Goal: Transaction & Acquisition: Download file/media

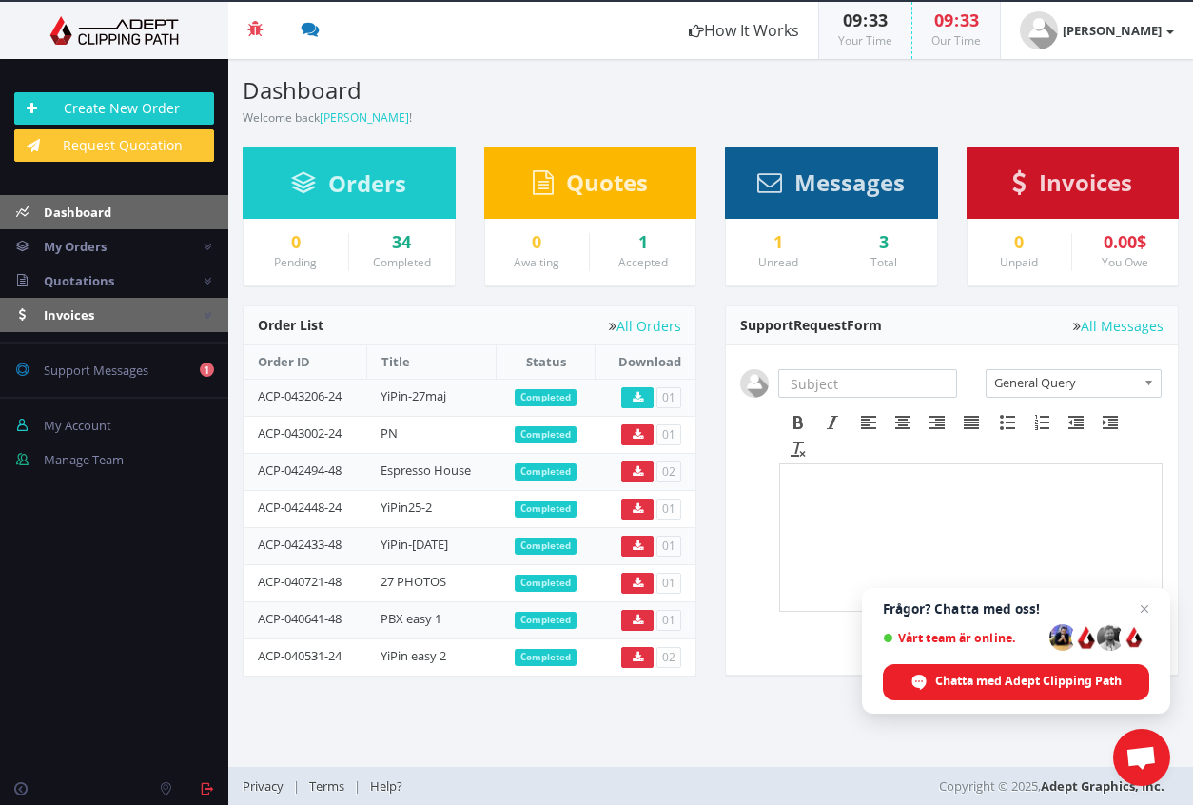
click at [112, 321] on link "Invoices" at bounding box center [114, 315] width 228 height 34
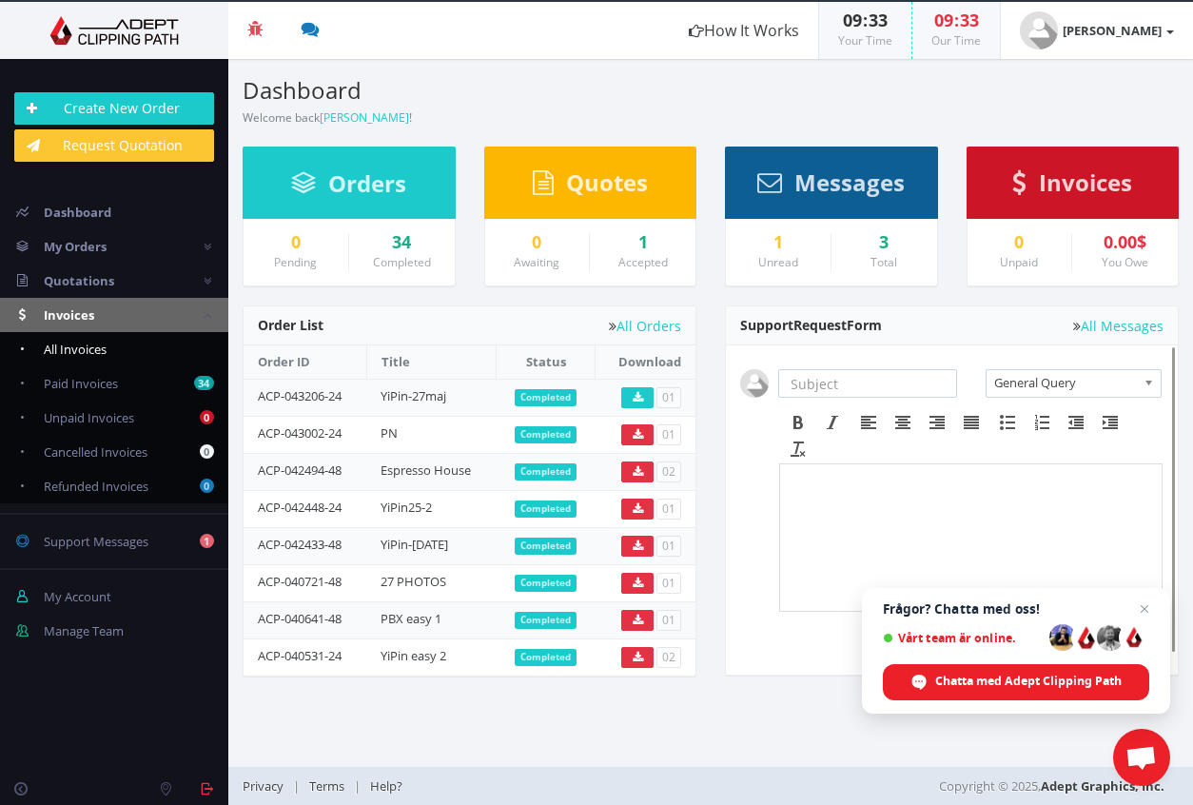
click at [98, 352] on span "All Invoices" at bounding box center [75, 348] width 63 height 17
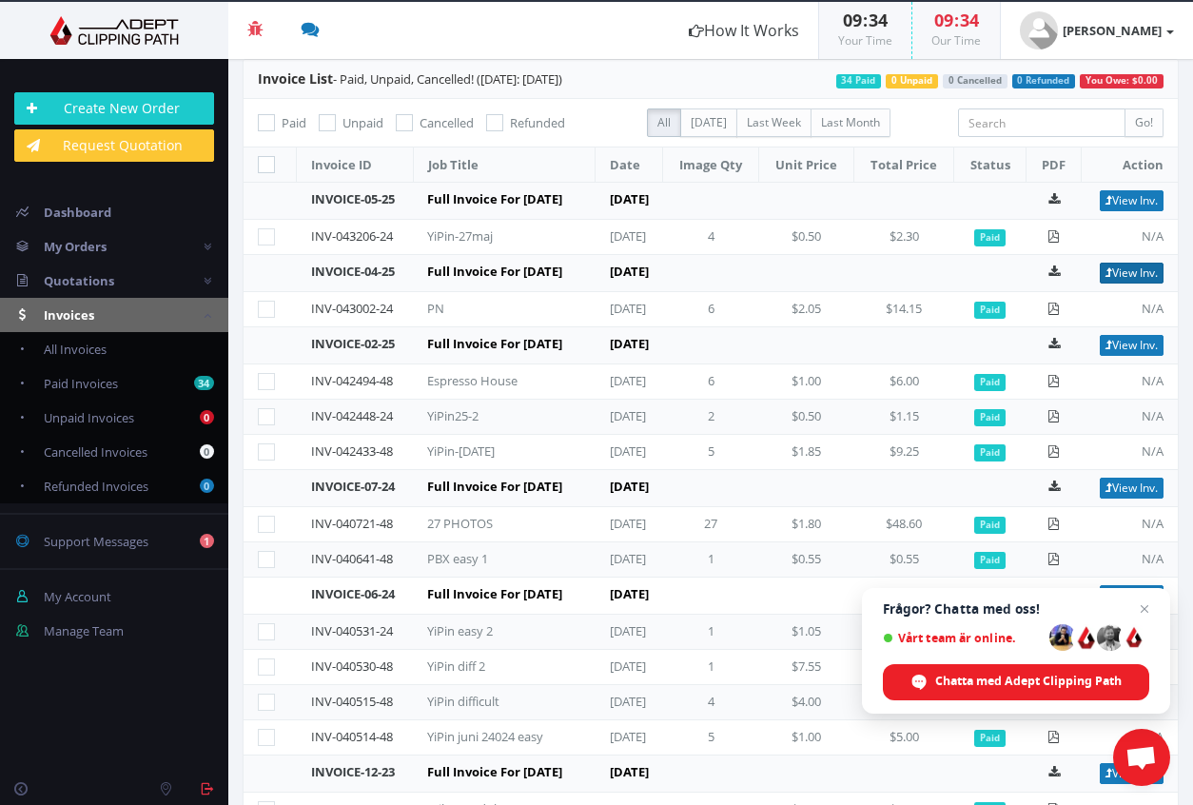
click at [1118, 283] on link "View Inv." at bounding box center [1131, 272] width 64 height 21
click at [1104, 199] on link "View Inv." at bounding box center [1131, 200] width 64 height 21
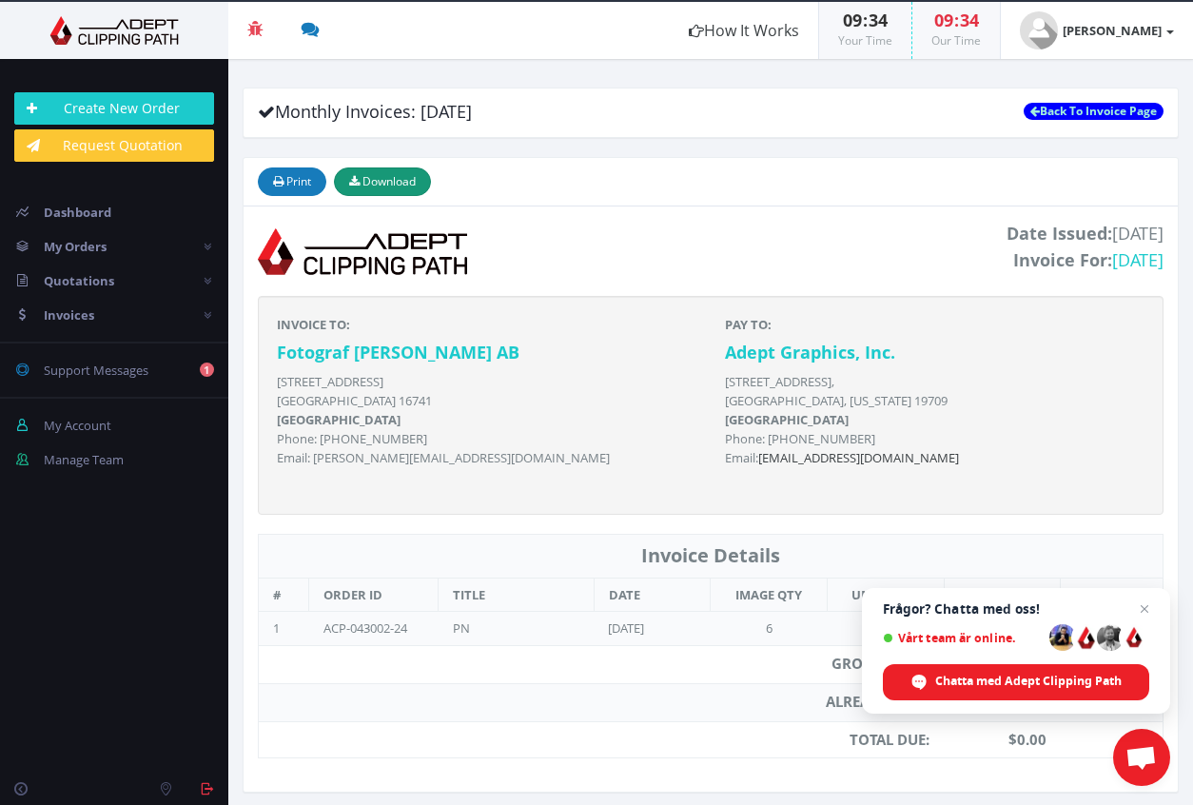
click at [397, 184] on span "Download" at bounding box center [388, 181] width 53 height 16
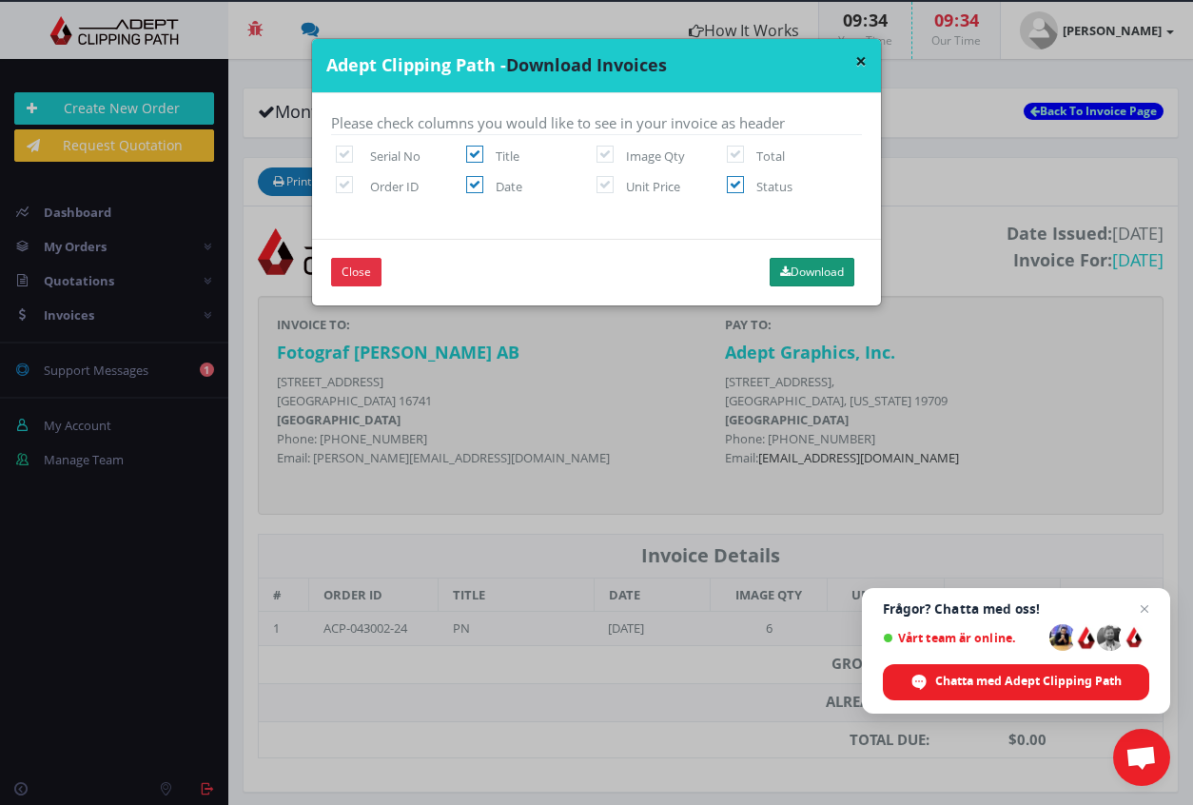
click at [789, 270] on button "Download" at bounding box center [811, 272] width 85 height 29
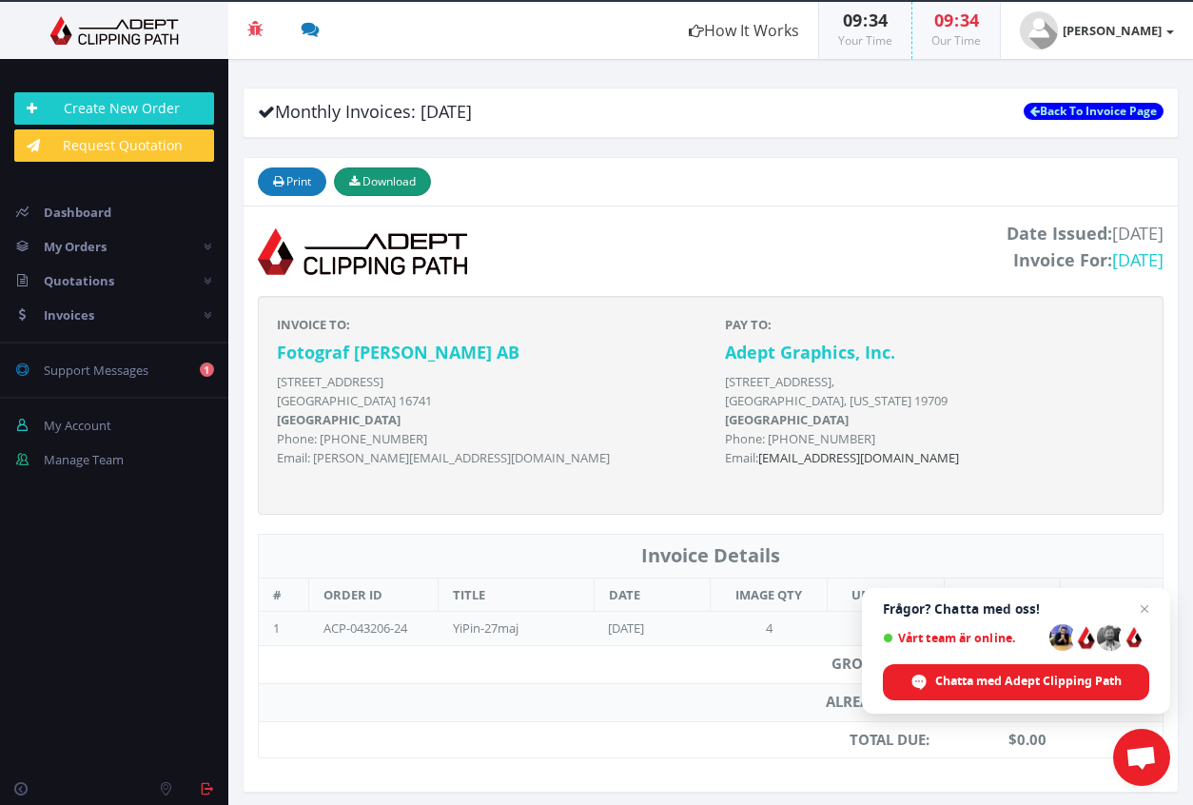
click at [387, 183] on span "Download" at bounding box center [388, 181] width 53 height 16
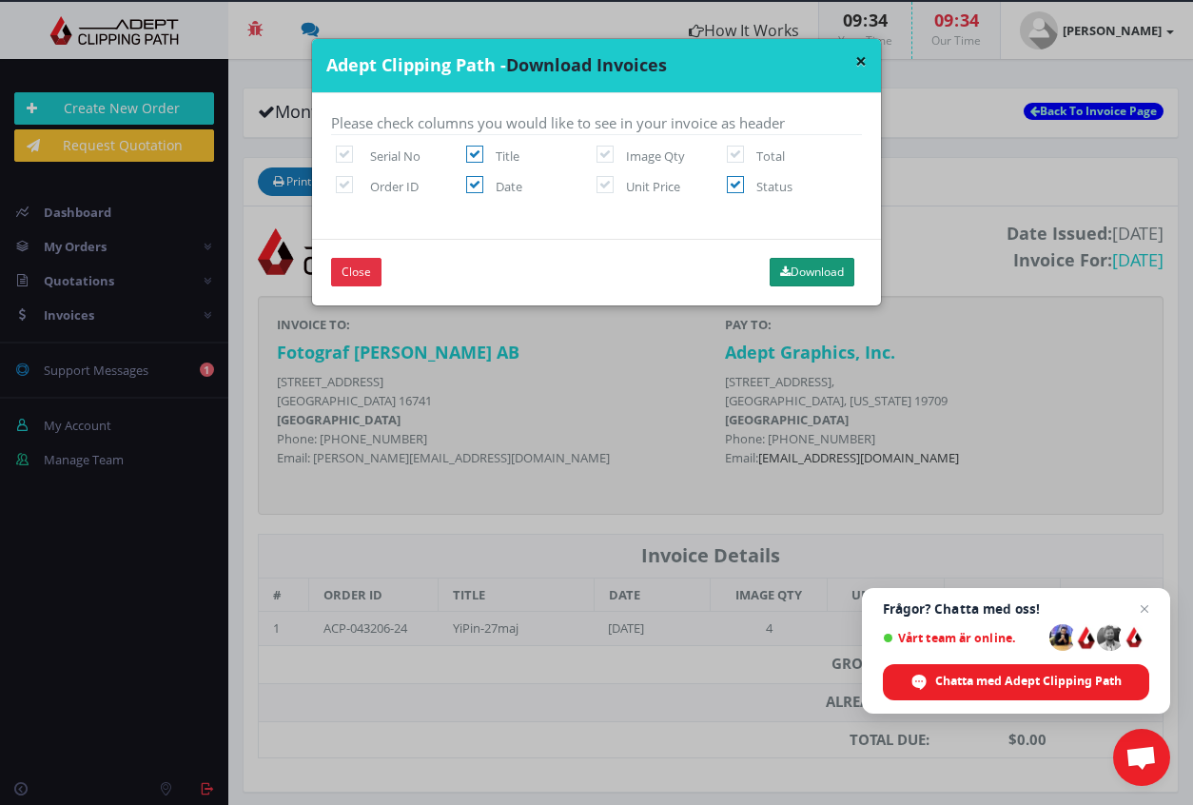
click at [795, 270] on button "Download" at bounding box center [811, 272] width 85 height 29
